Goal: Information Seeking & Learning: Learn about a topic

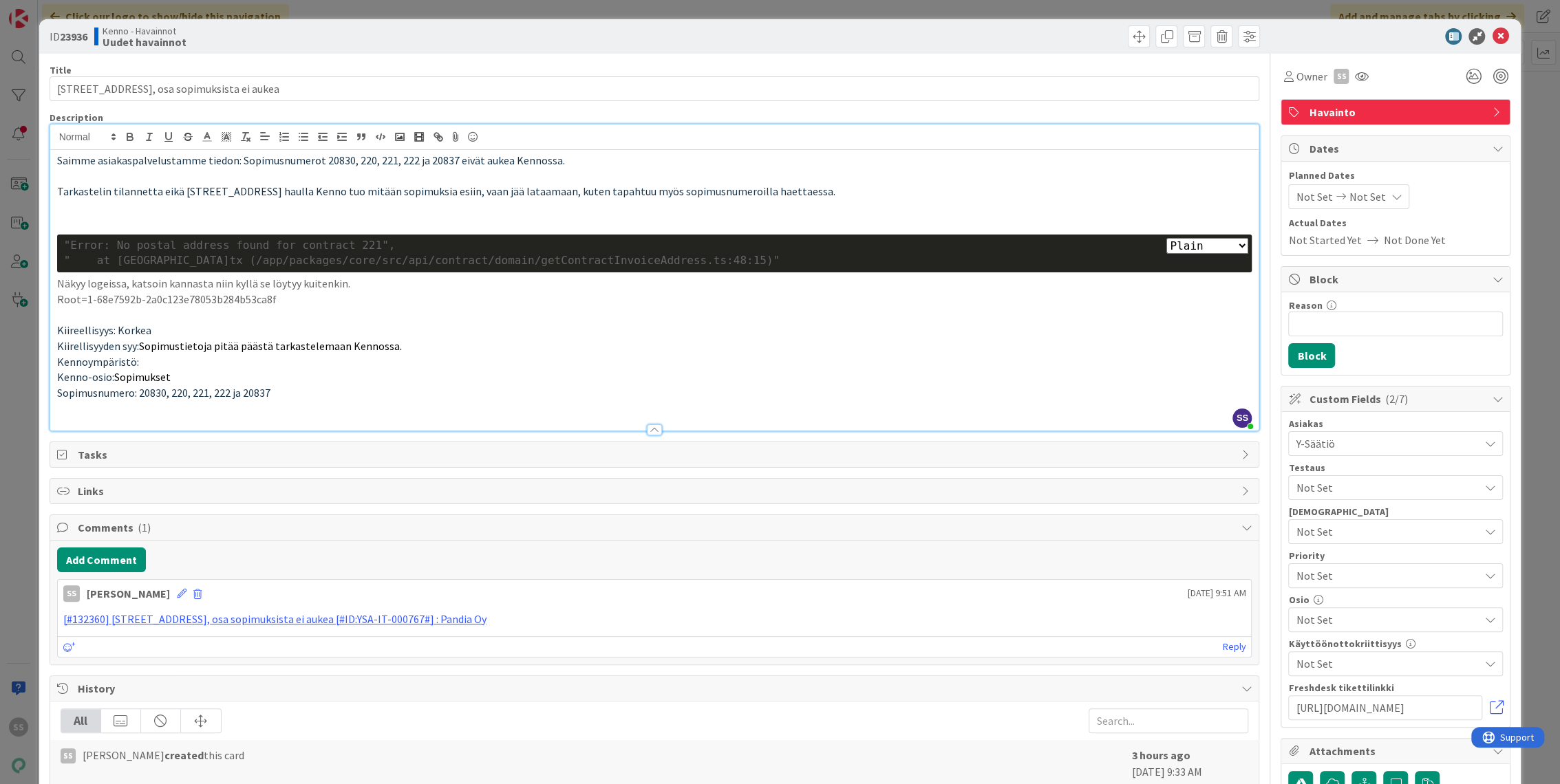
click at [1491, 30] on icon at bounding box center [1500, 37] width 17 height 17
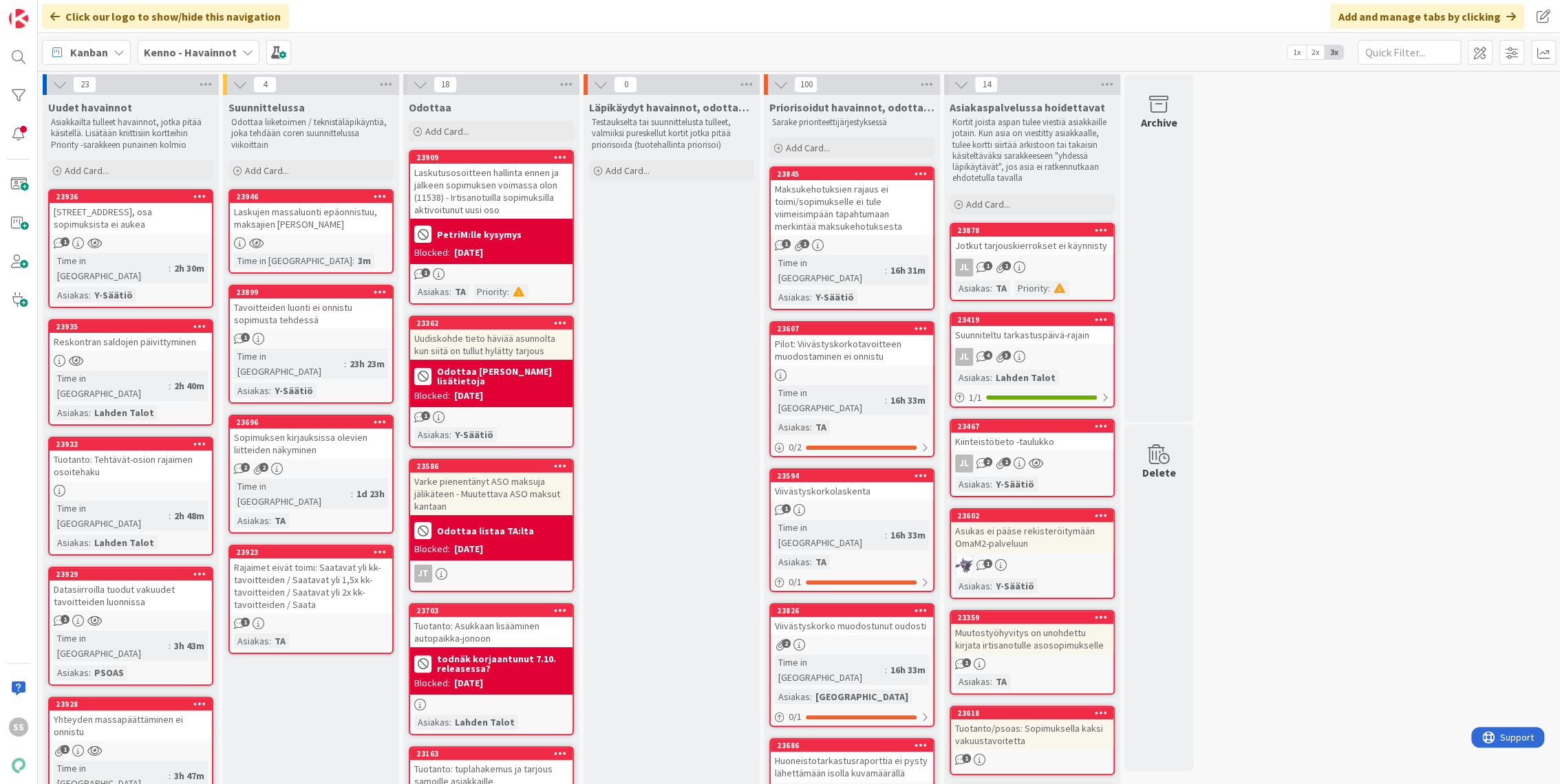
click at [173, 47] on b "Kenno - Havainnot" at bounding box center [190, 53] width 93 height 14
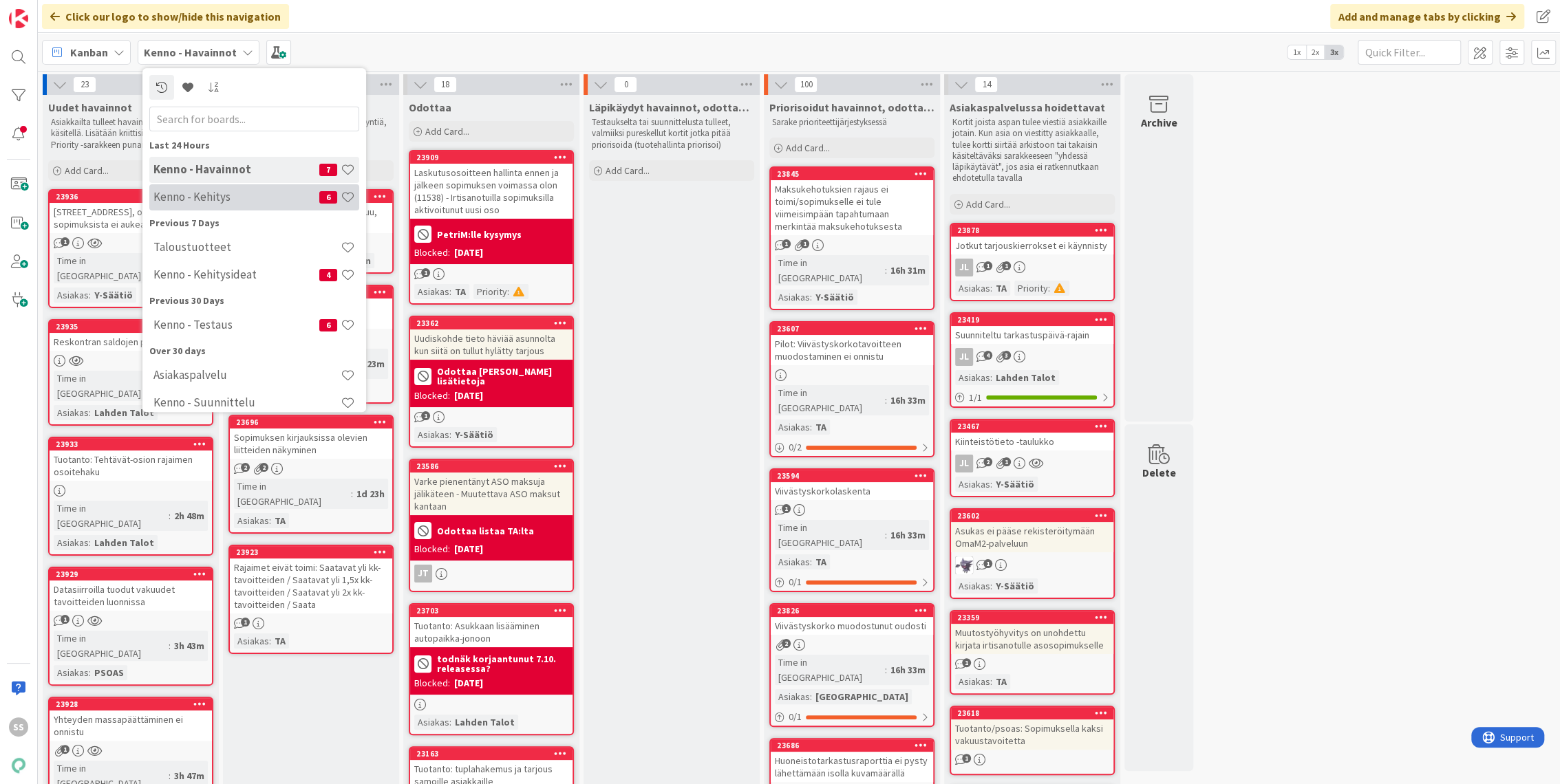
click at [205, 195] on h4 "Kenno - Kehitys" at bounding box center [237, 197] width 166 height 14
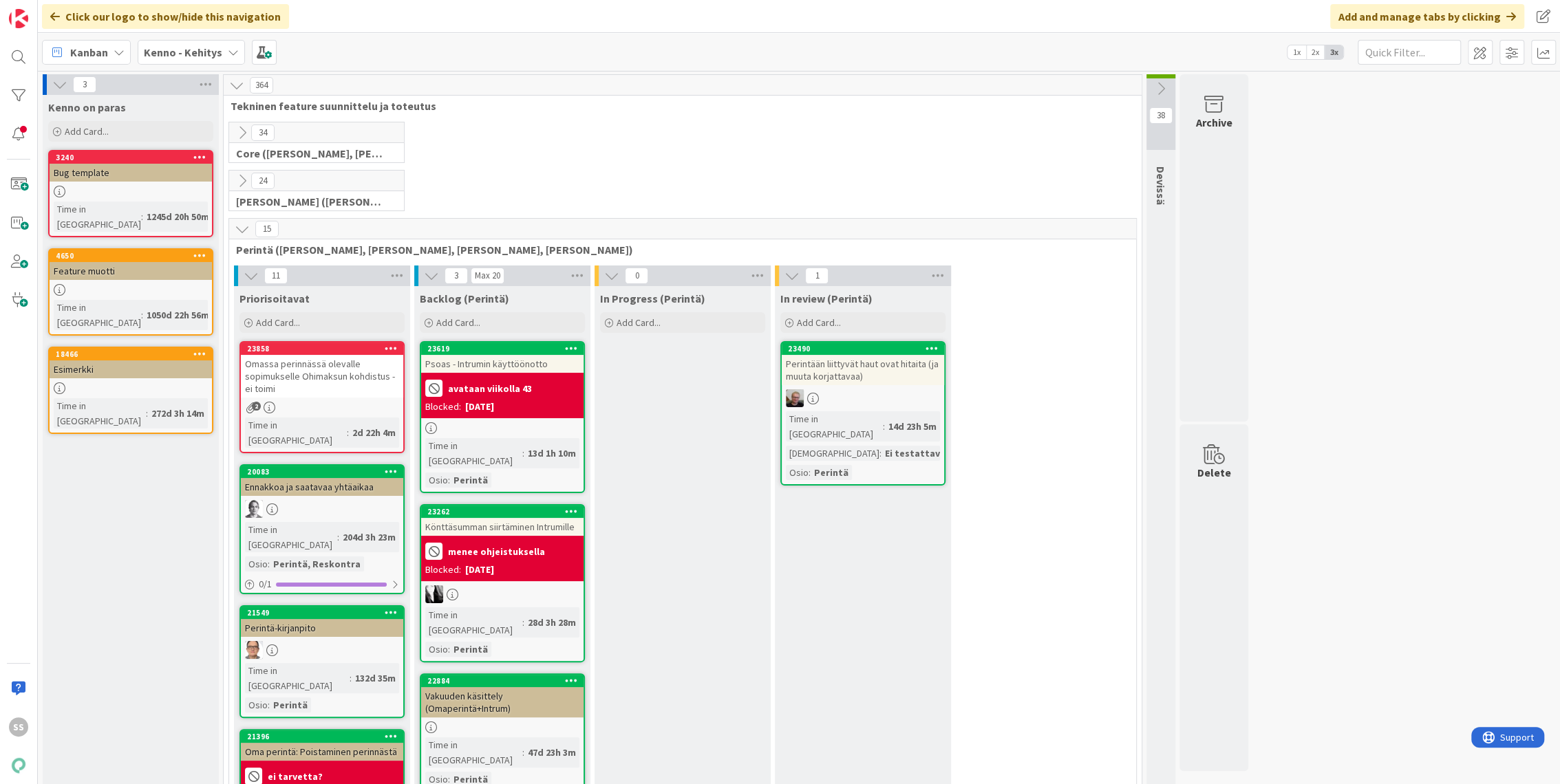
click at [210, 42] on div "Kenno - Kehitys" at bounding box center [191, 53] width 107 height 25
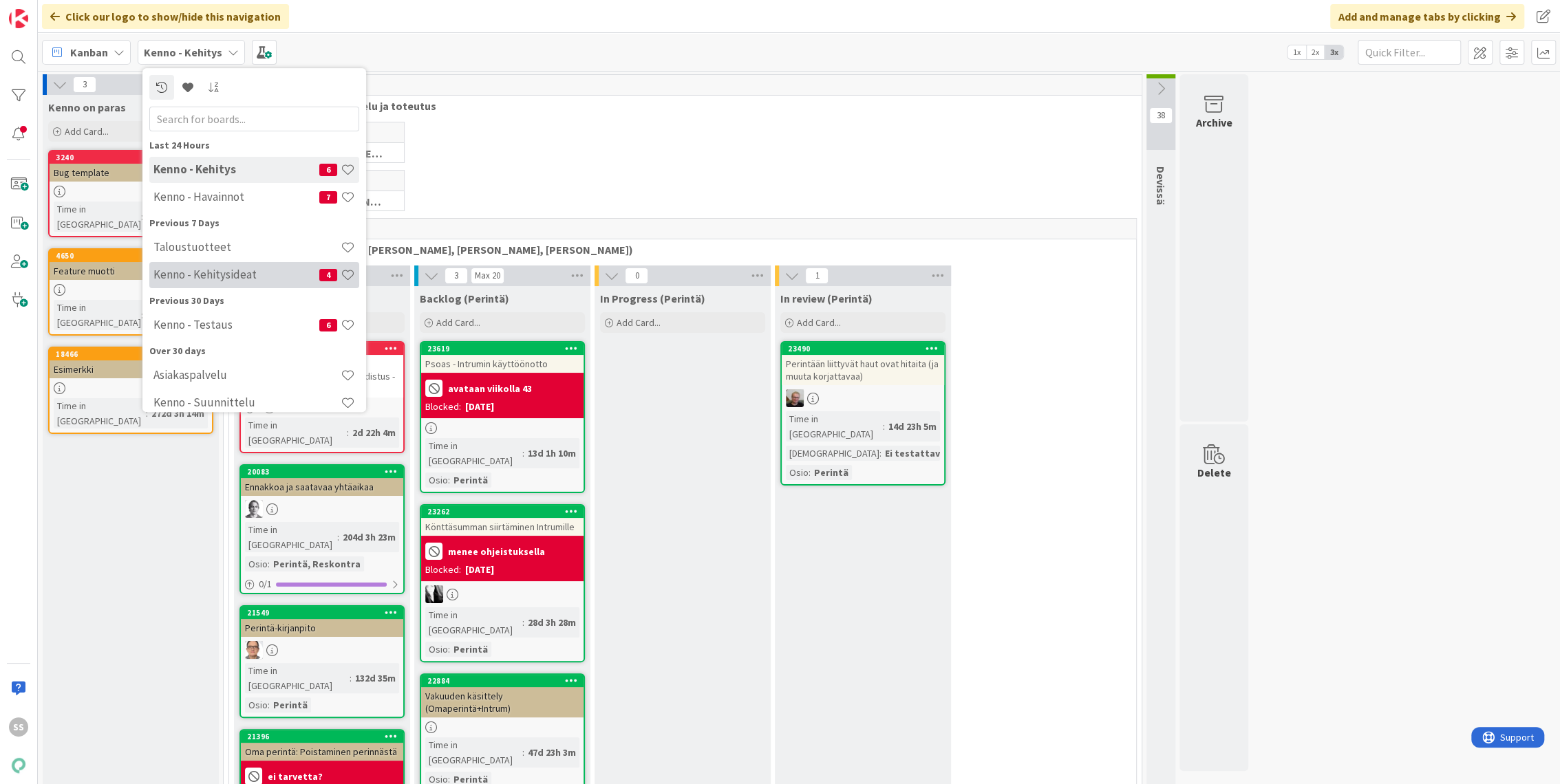
click at [229, 278] on h4 "Kenno - Kehitysideat" at bounding box center [237, 275] width 166 height 14
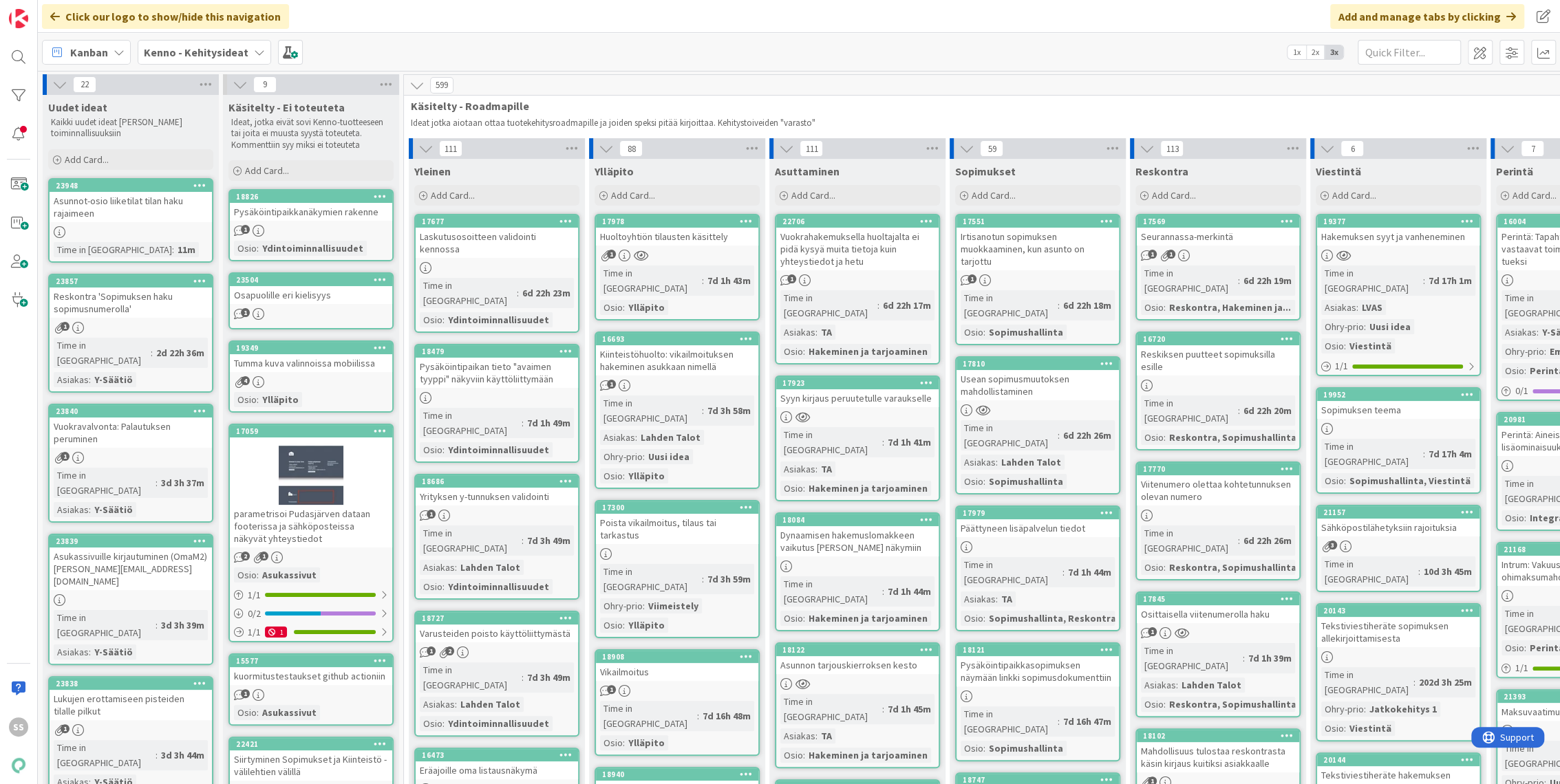
click at [164, 309] on div "Reskontra 'Sopimuksen haku sopimusnumerolla'" at bounding box center [131, 303] width 163 height 30
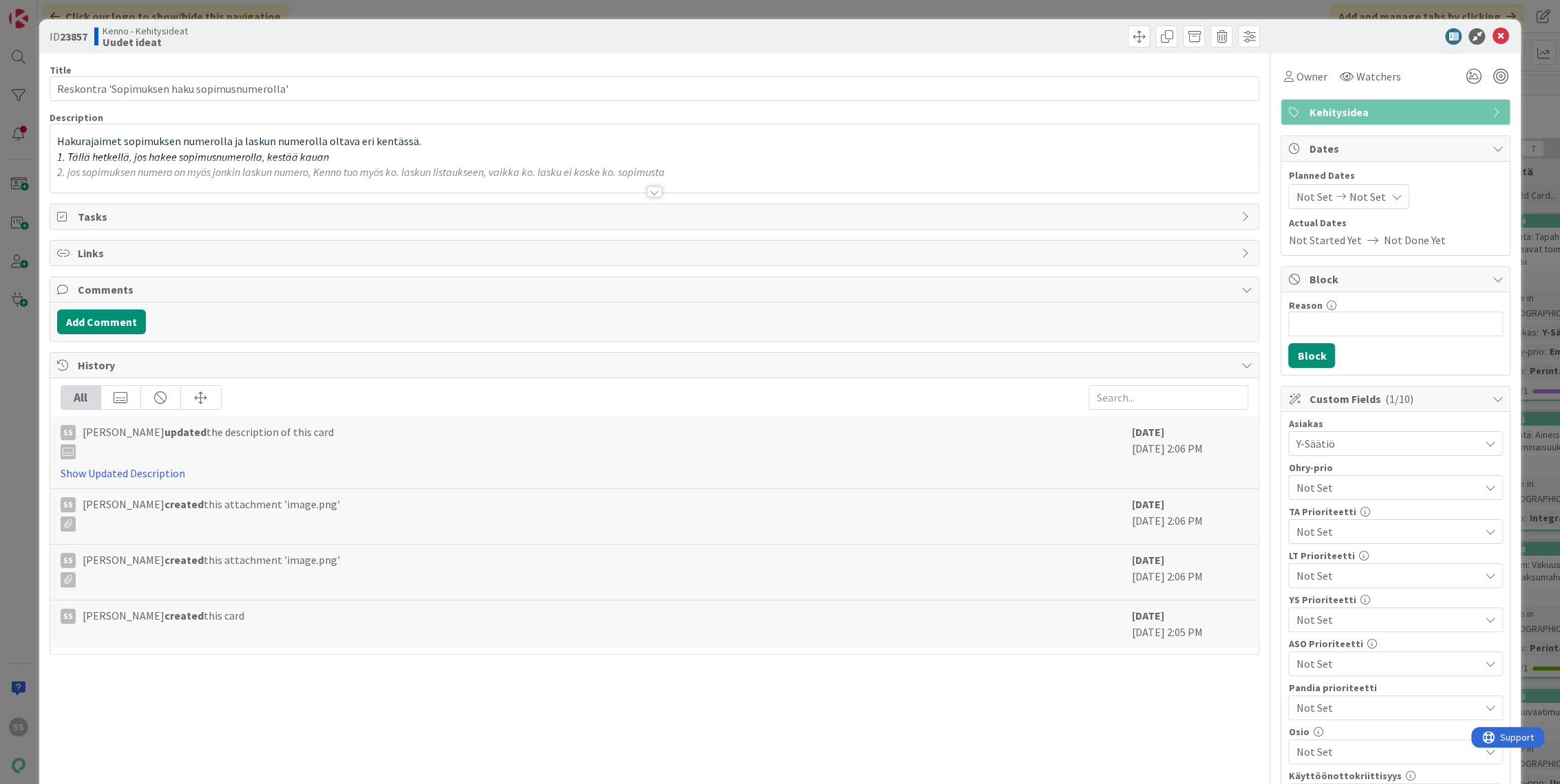
click at [649, 190] on div at bounding box center [654, 192] width 15 height 11
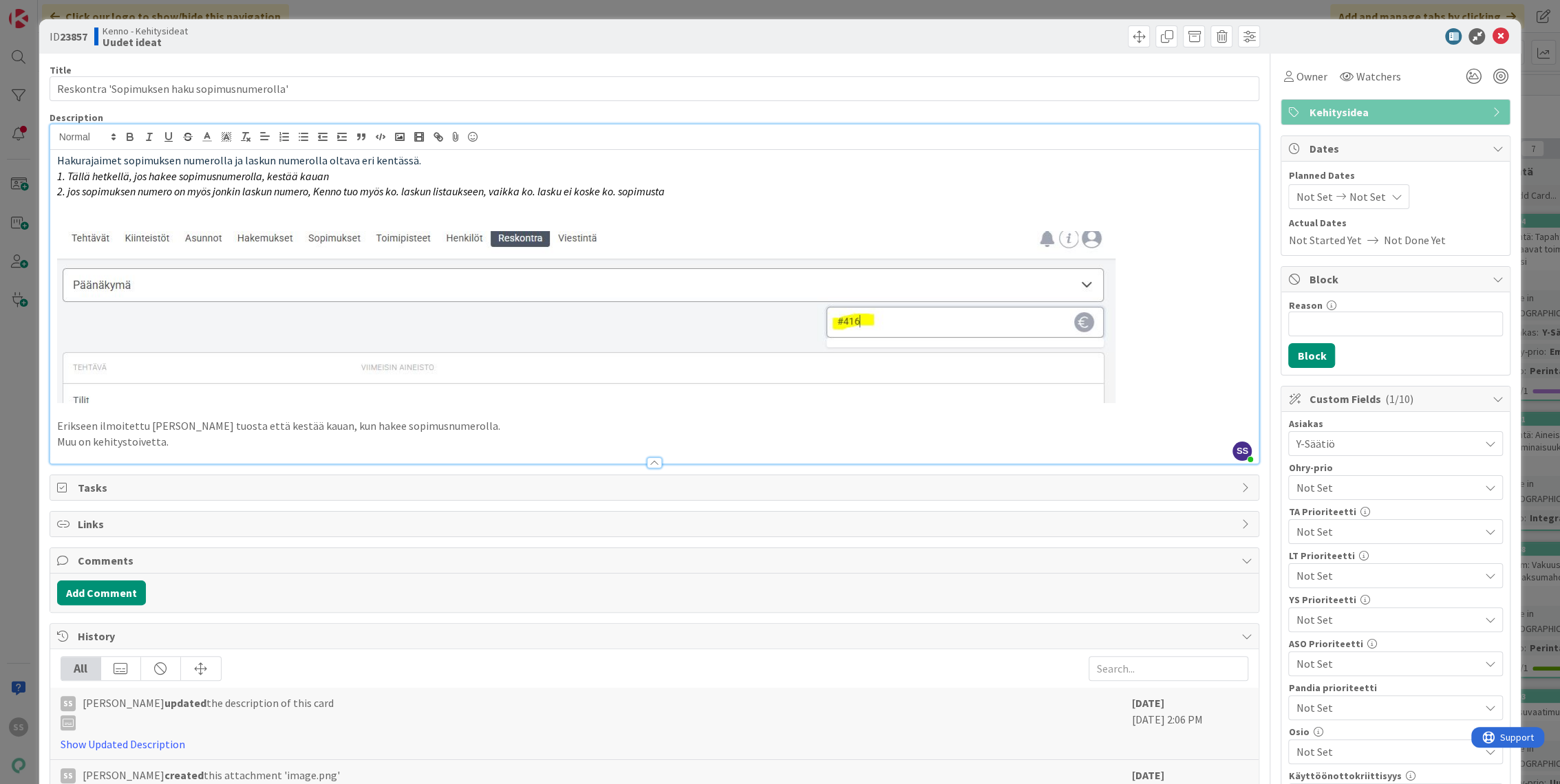
drag, startPoint x: 334, startPoint y: 179, endPoint x: 50, endPoint y: 176, distance: 284.0
click at [51, 176] on div "Hakurajaimet sopimuksen numerolla ja laskun numerolla oltava eri kentässä. 1. T…" at bounding box center [655, 307] width 1209 height 313
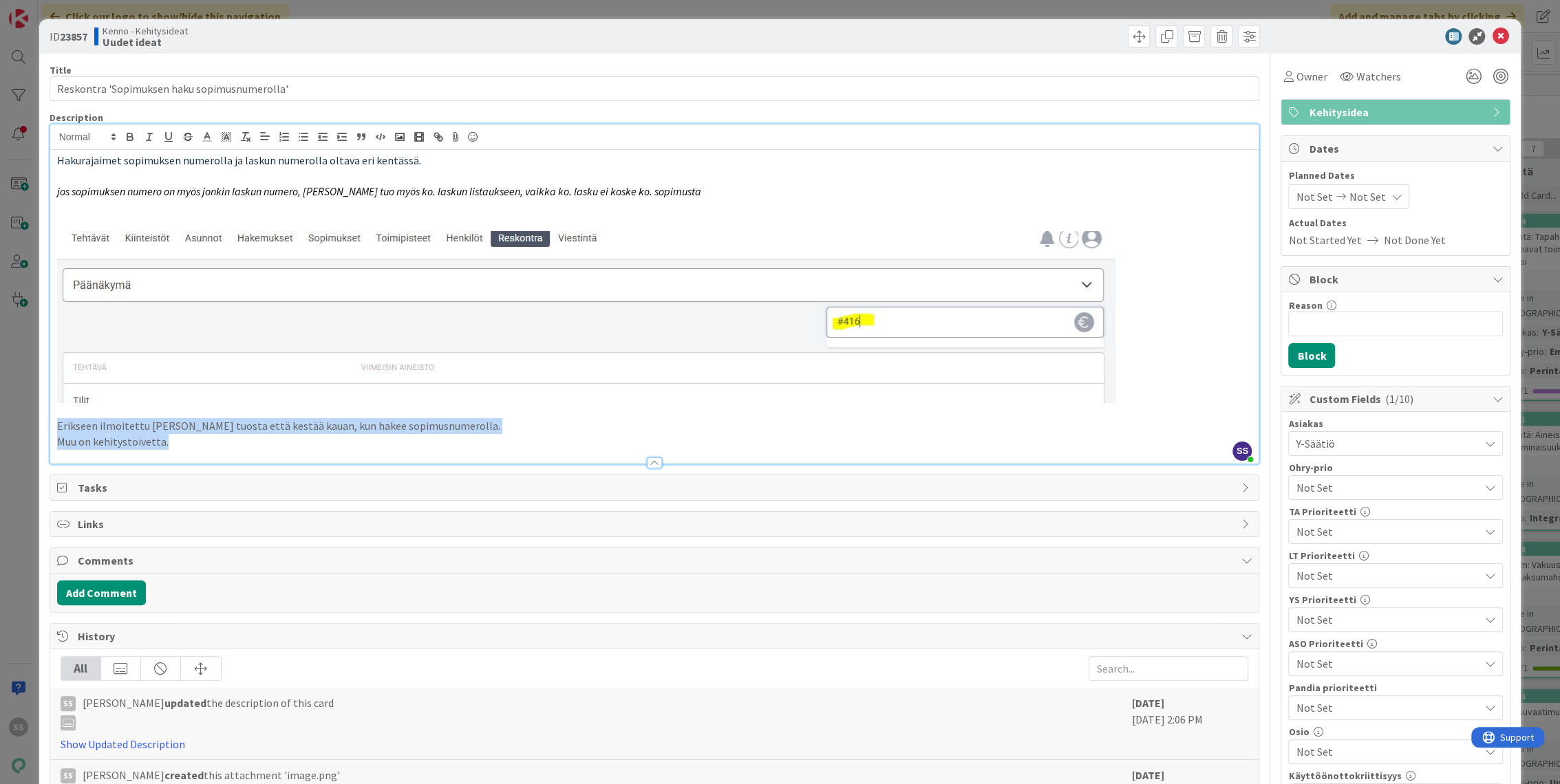
drag, startPoint x: 192, startPoint y: 446, endPoint x: 48, endPoint y: 426, distance: 145.4
click at [48, 426] on div "ID 23857 Kenno - Kehitysideat Uudet ideat Title 44 / 128 Reskontra 'Sopimuksen …" at bounding box center [780, 747] width 1482 height 1456
